Goal: Check status: Check status

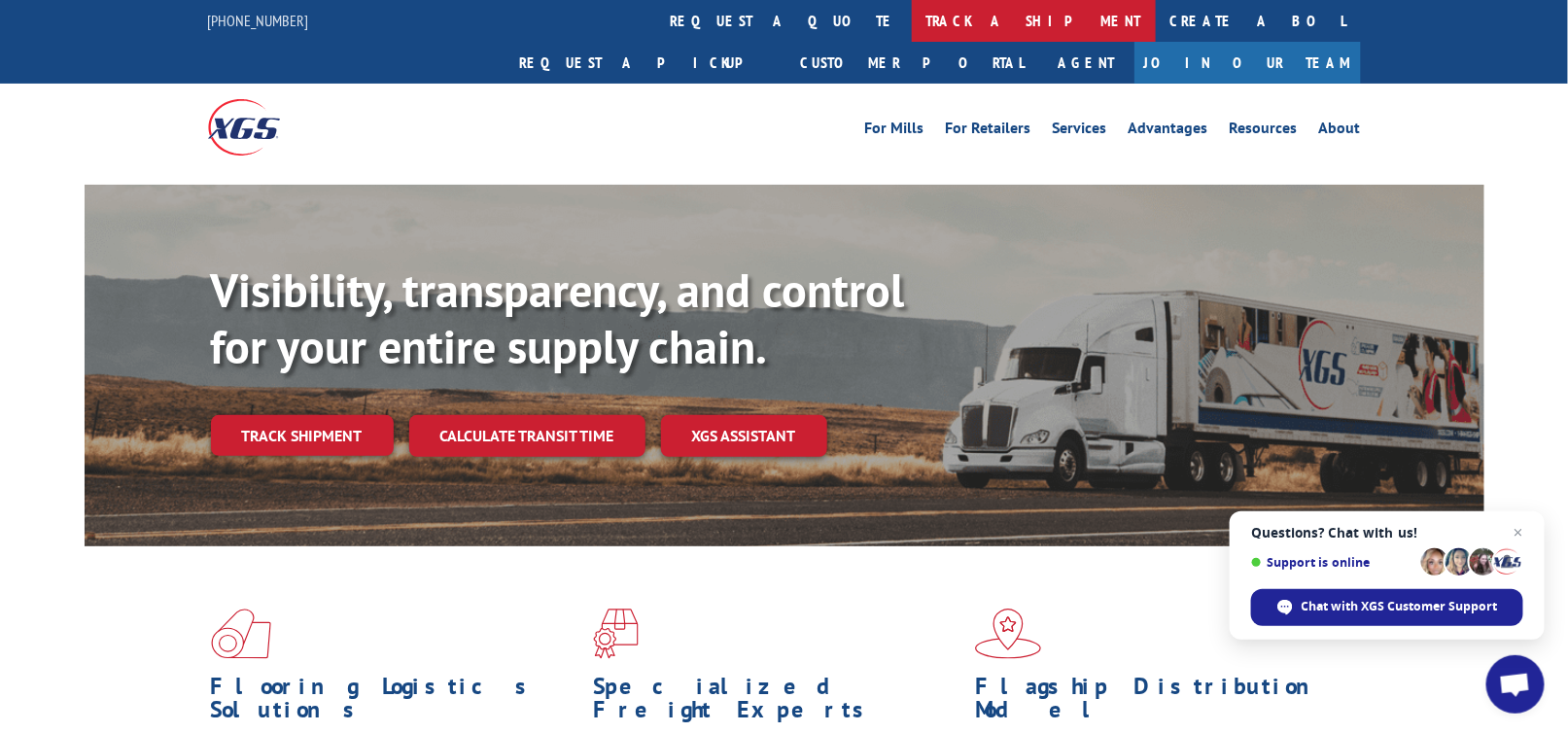
click at [912, 24] on link "track a shipment" at bounding box center [1033, 21] width 244 height 42
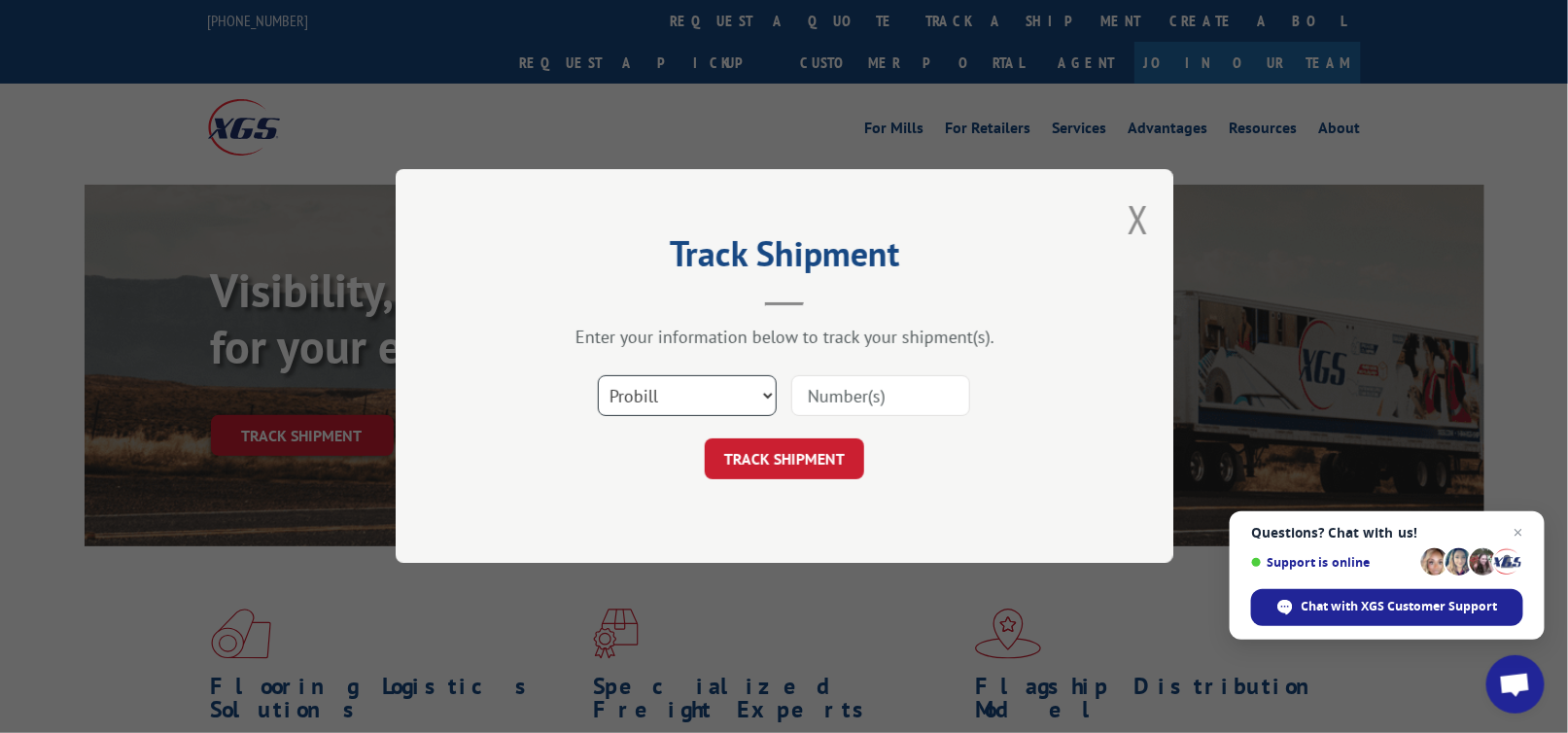
click at [621, 396] on select "Select category... Probill BOL PO" at bounding box center [687, 396] width 179 height 41
click at [669, 395] on select "Select category... Probill BOL PO" at bounding box center [687, 396] width 179 height 41
click at [838, 397] on input at bounding box center [881, 396] width 179 height 41
type input "17689034"
click at [833, 460] on button "TRACK SHIPMENT" at bounding box center [784, 459] width 159 height 41
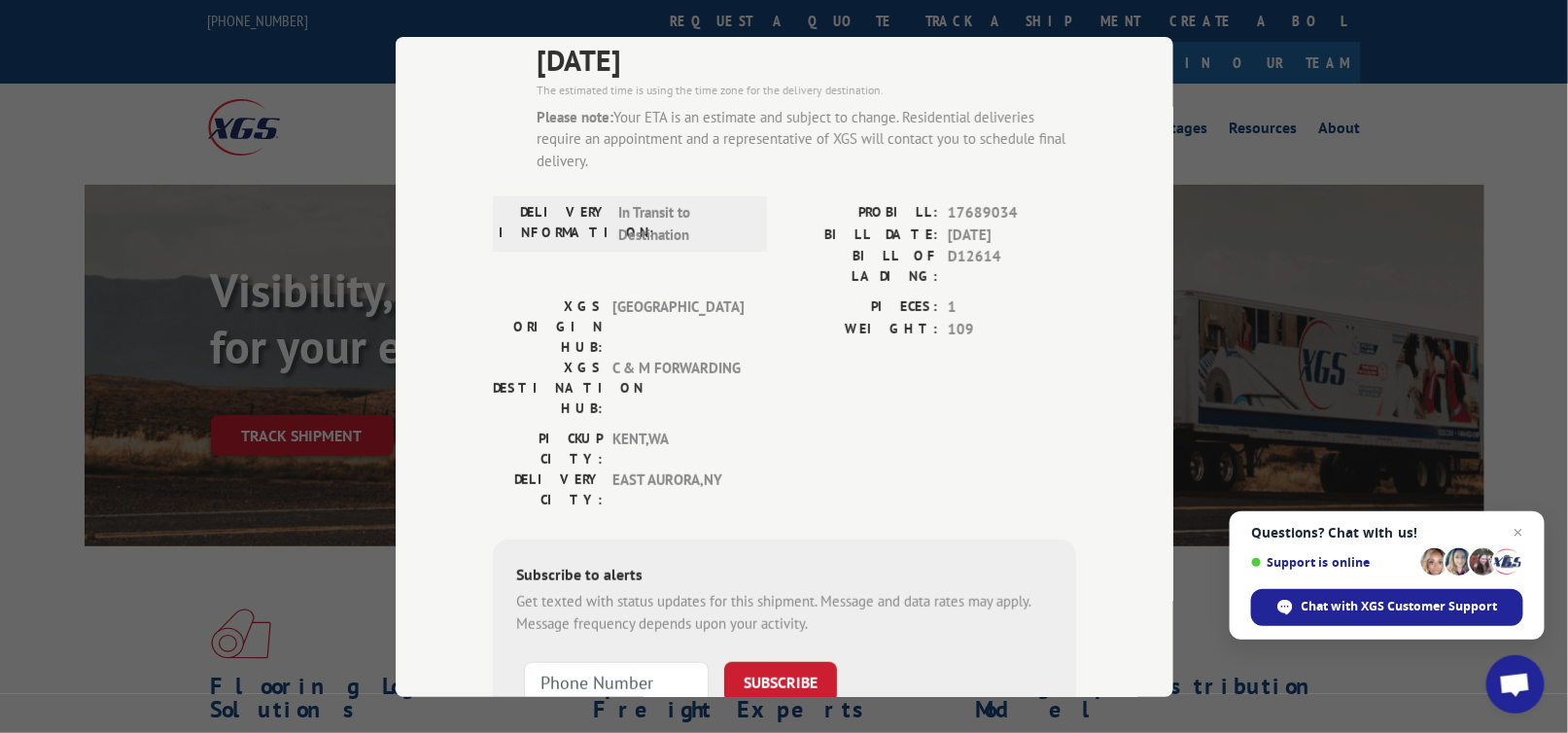
scroll to position [194, 0]
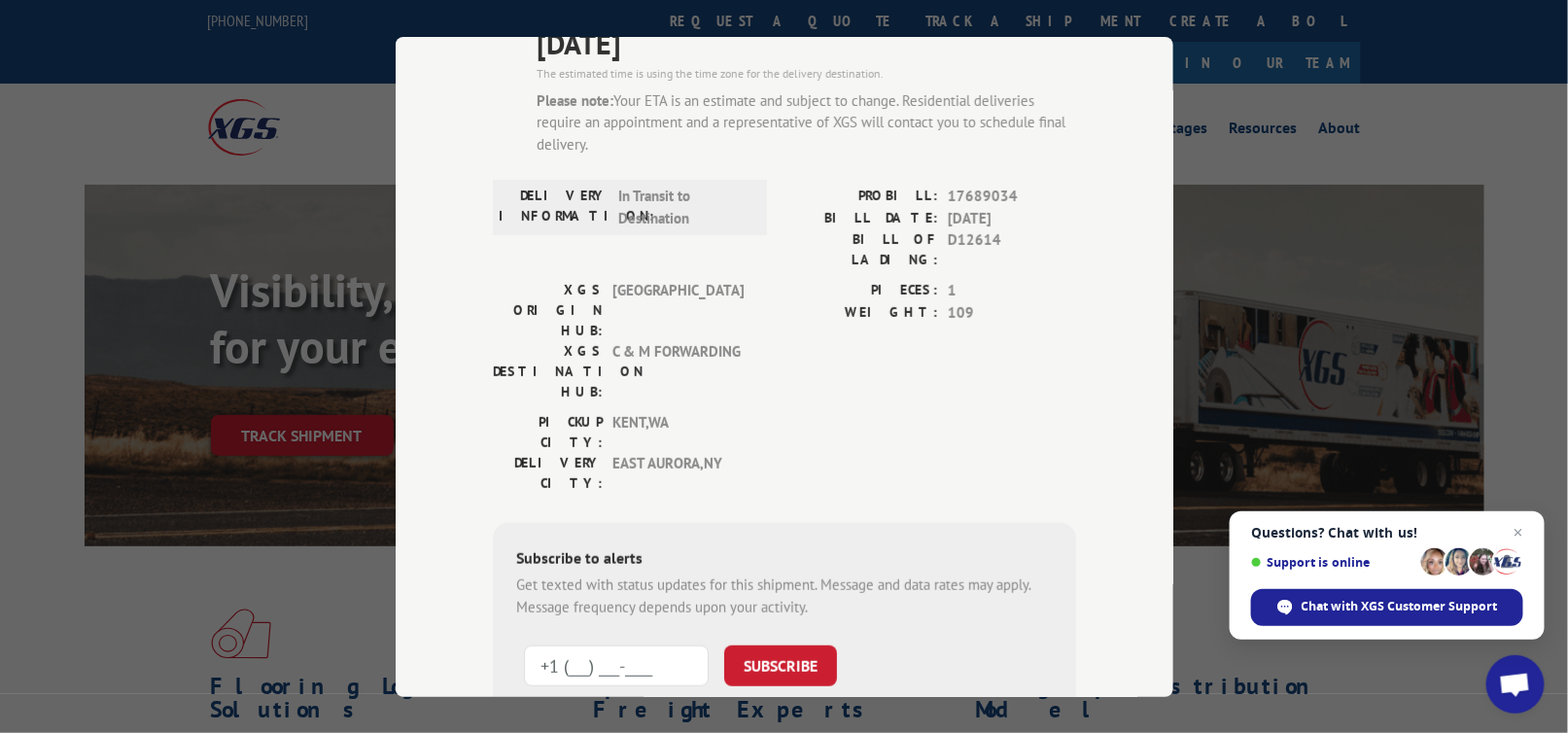
click at [537, 645] on input "+1 (___) ___-____" at bounding box center [616, 665] width 185 height 41
type input "[PHONE_NUMBER]"
click at [772, 645] on button "SUBSCRIBE" at bounding box center [780, 665] width 112 height 41
